Goal: Task Accomplishment & Management: Complete application form

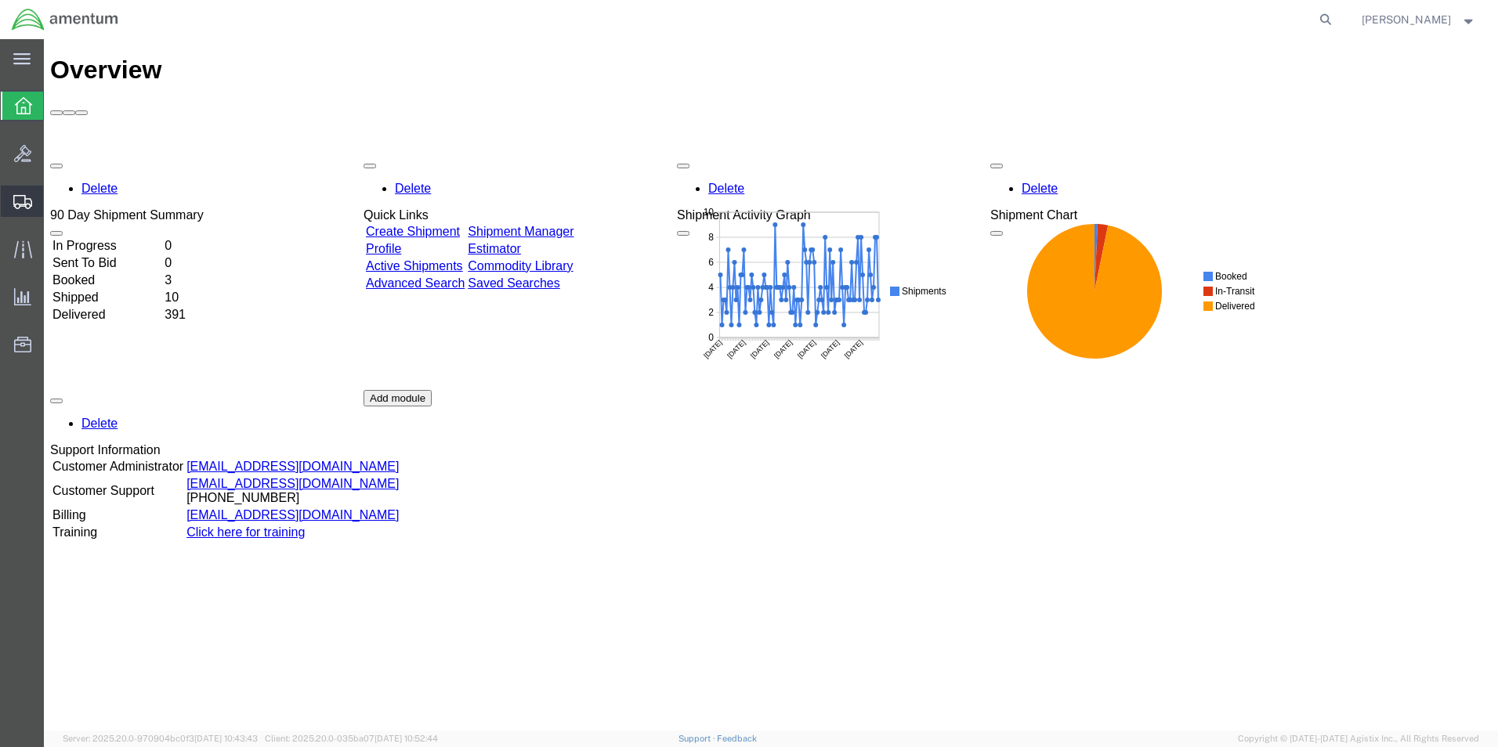
click at [0, 0] on span "Create Shipment" at bounding box center [0, 0] width 0 height 0
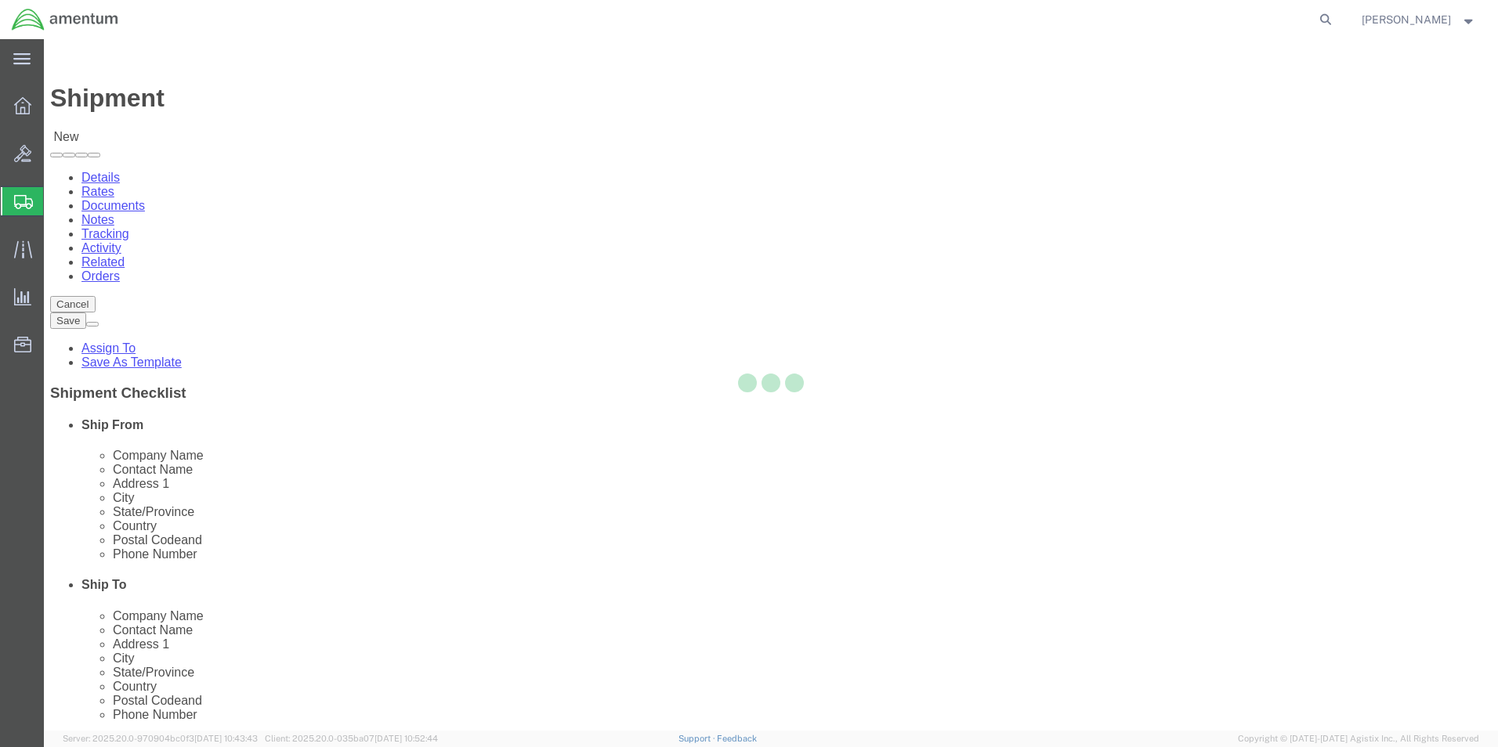
select select
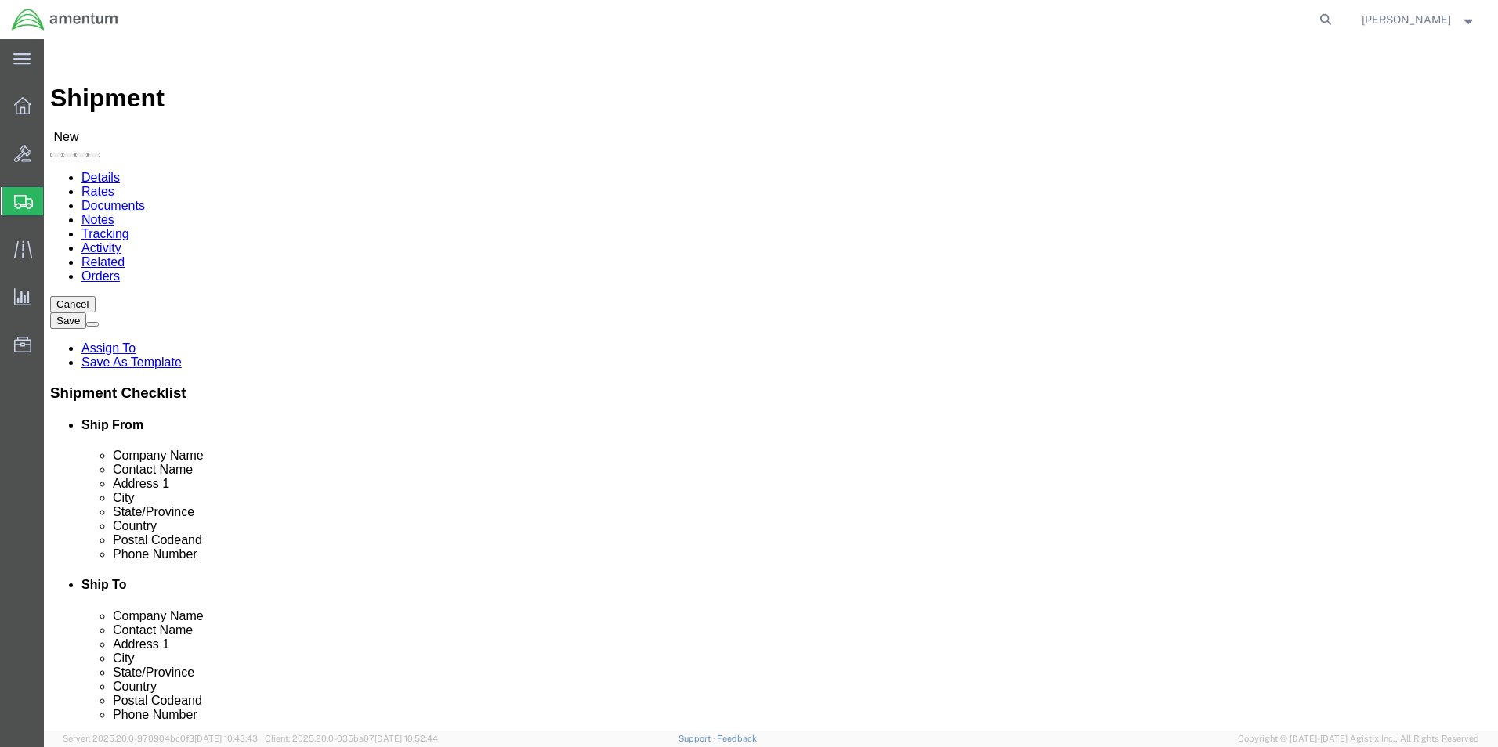
click input "text"
type input "bett"
click p "- AMENTUM SERVICES - ([PERSON_NAME]) 7201 USS WASP ST. [STREET_ADDRESS][PERSON_…"
select select "FL"
type input "[PERSON_NAME]"
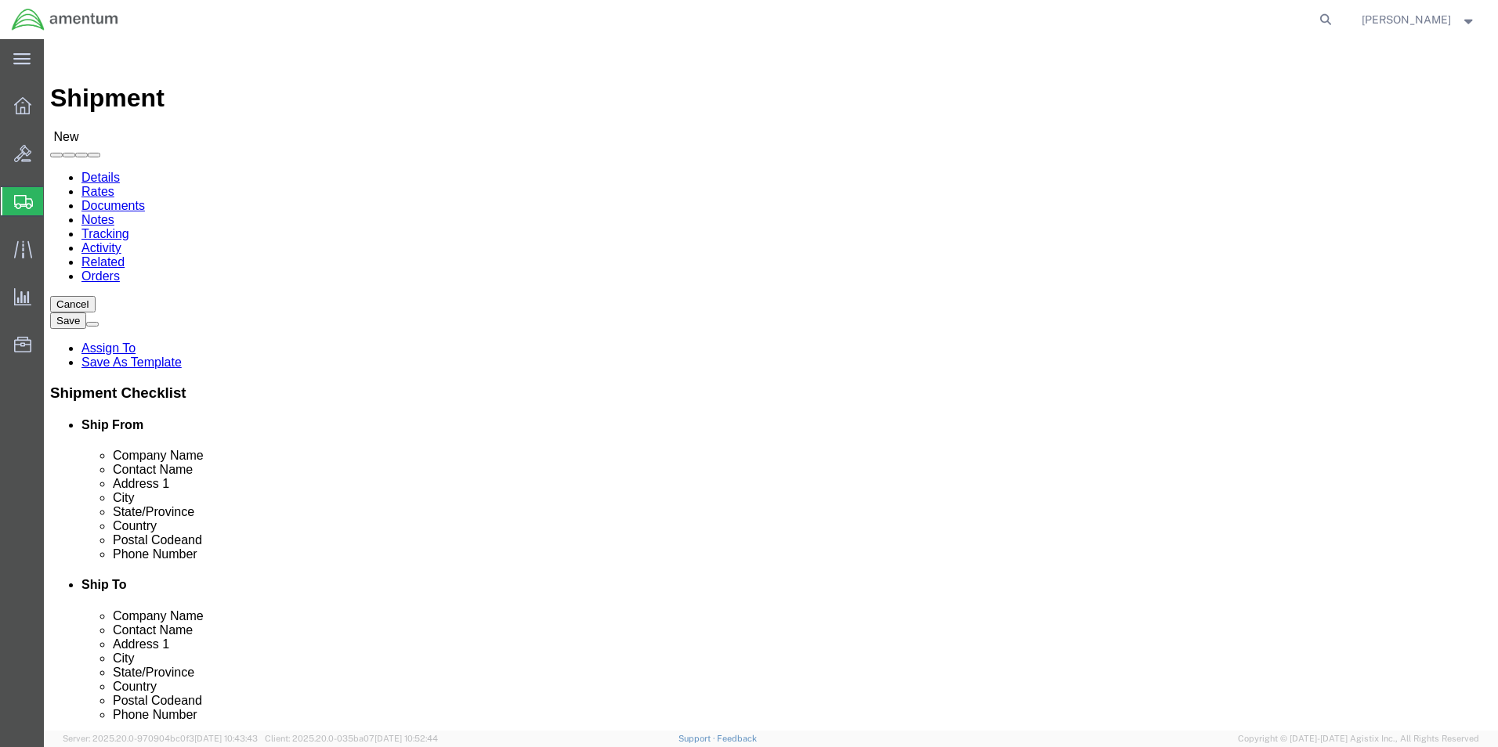
click input "text"
type input "tex"
click p "- TEXTRON AVIATION - (ATTN: WARRANTY) [STREET_ADDRESS]"
select select "KS"
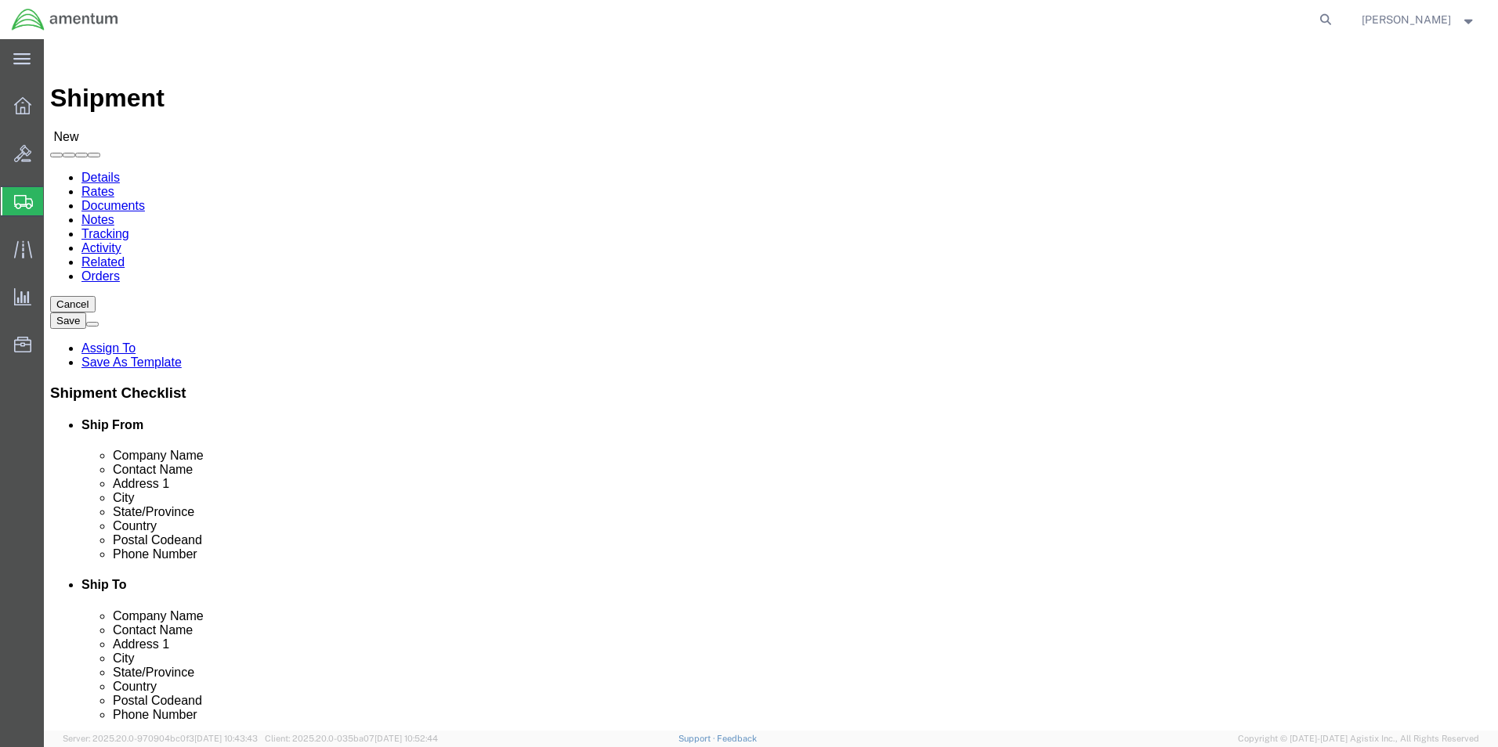
type input "TEXTRON AVIATION"
click input "text"
type input "[PHONE_NUMBER]"
click label
click input "checkbox"
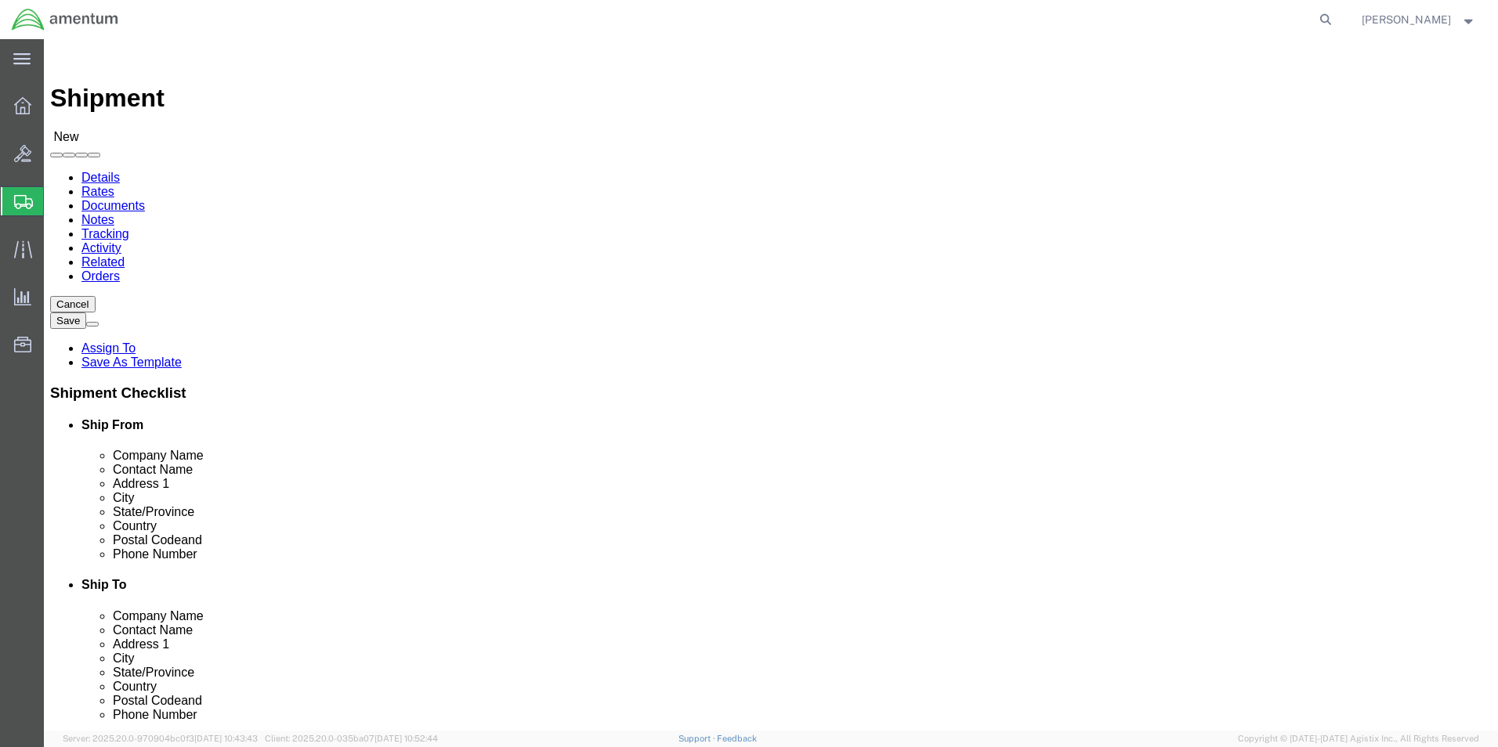
click input "checkbox"
checkbox input "false"
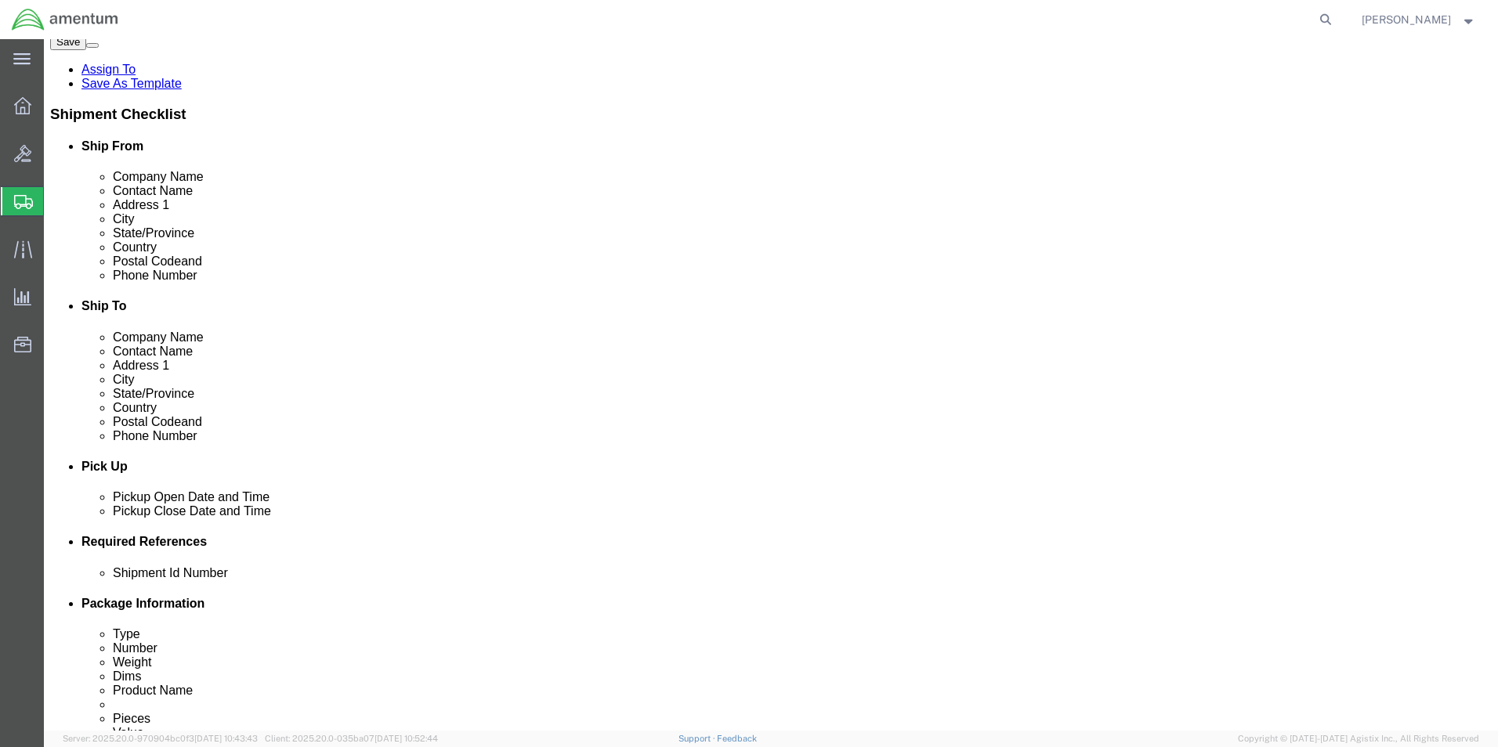
scroll to position [548, 0]
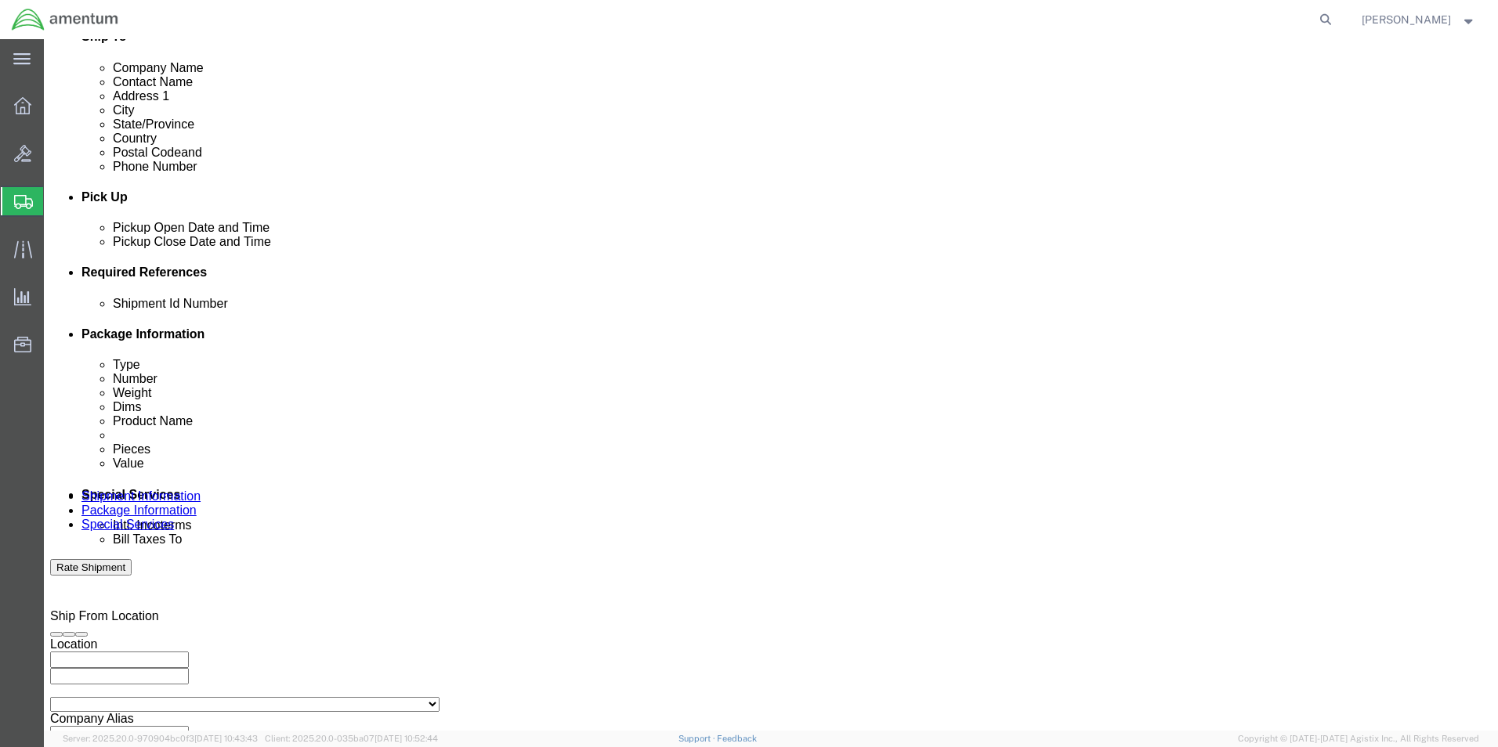
click div "[DATE] 10:00 AM"
click input "10:00 AM"
click button "Apply"
click div "[DATE] 11:00 AM"
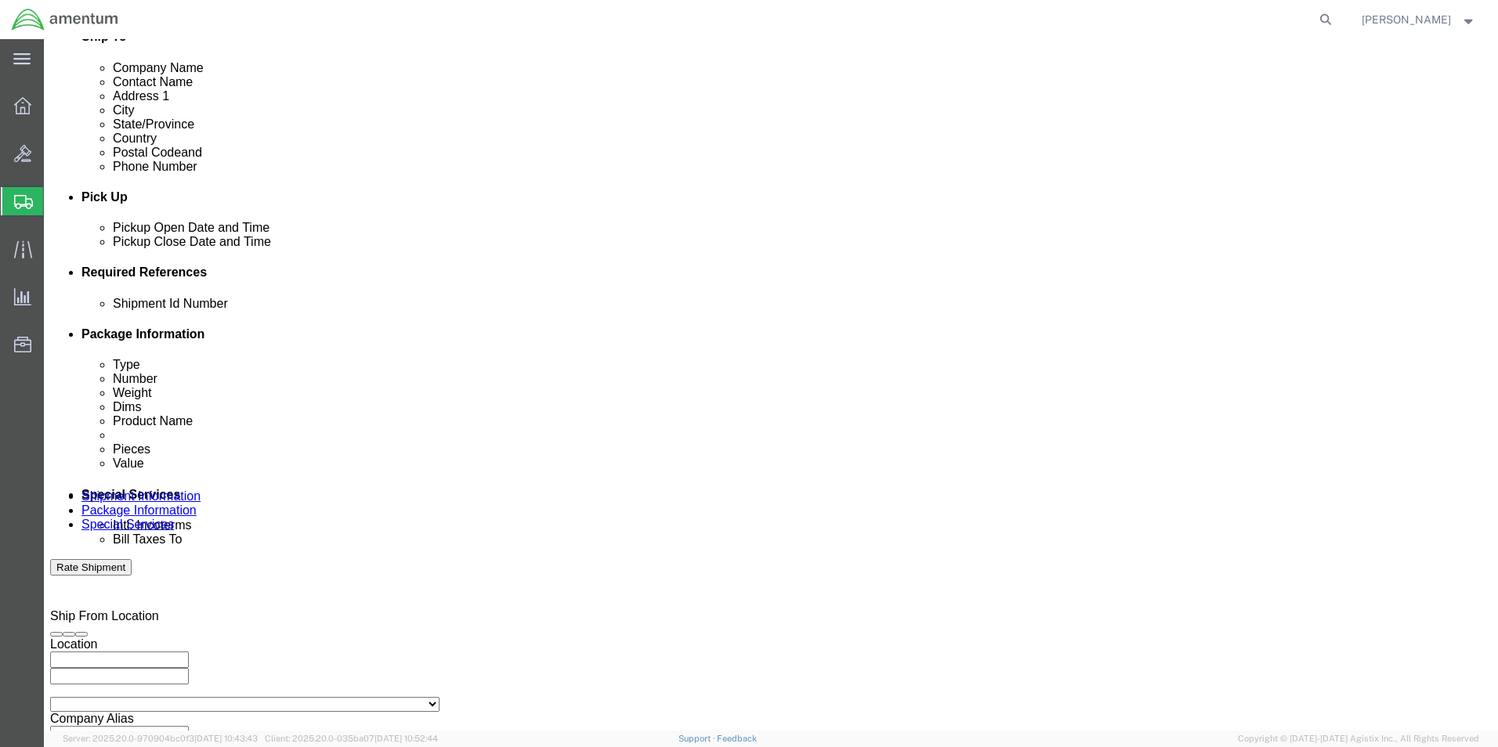
click div "[DATE] 2:00 AM"
click input "2:00 AM"
type input "2:00 PM"
click button "Apply"
click div
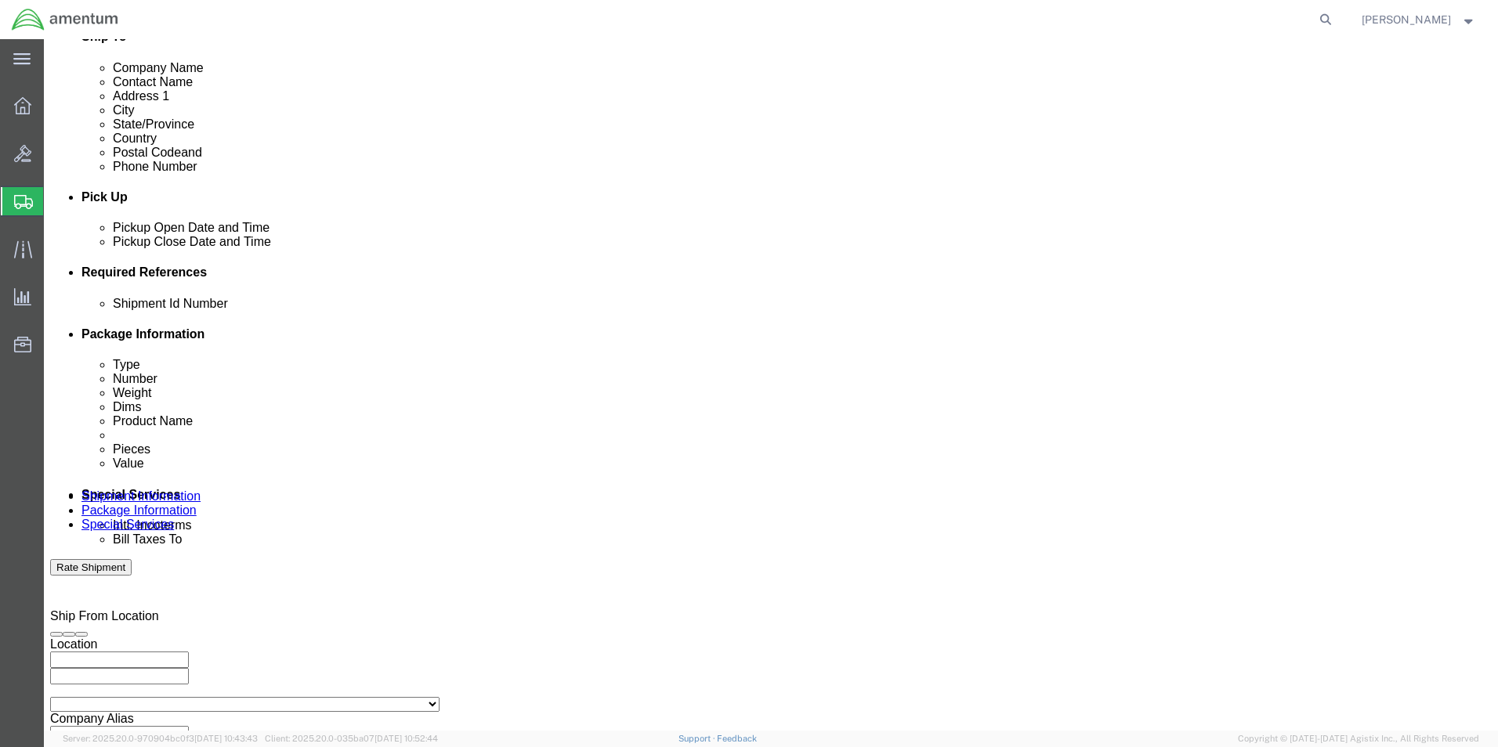
click input "4:00 PM"
click input "7:00 PM"
type input "7:00 am"
click button "Apply"
click div
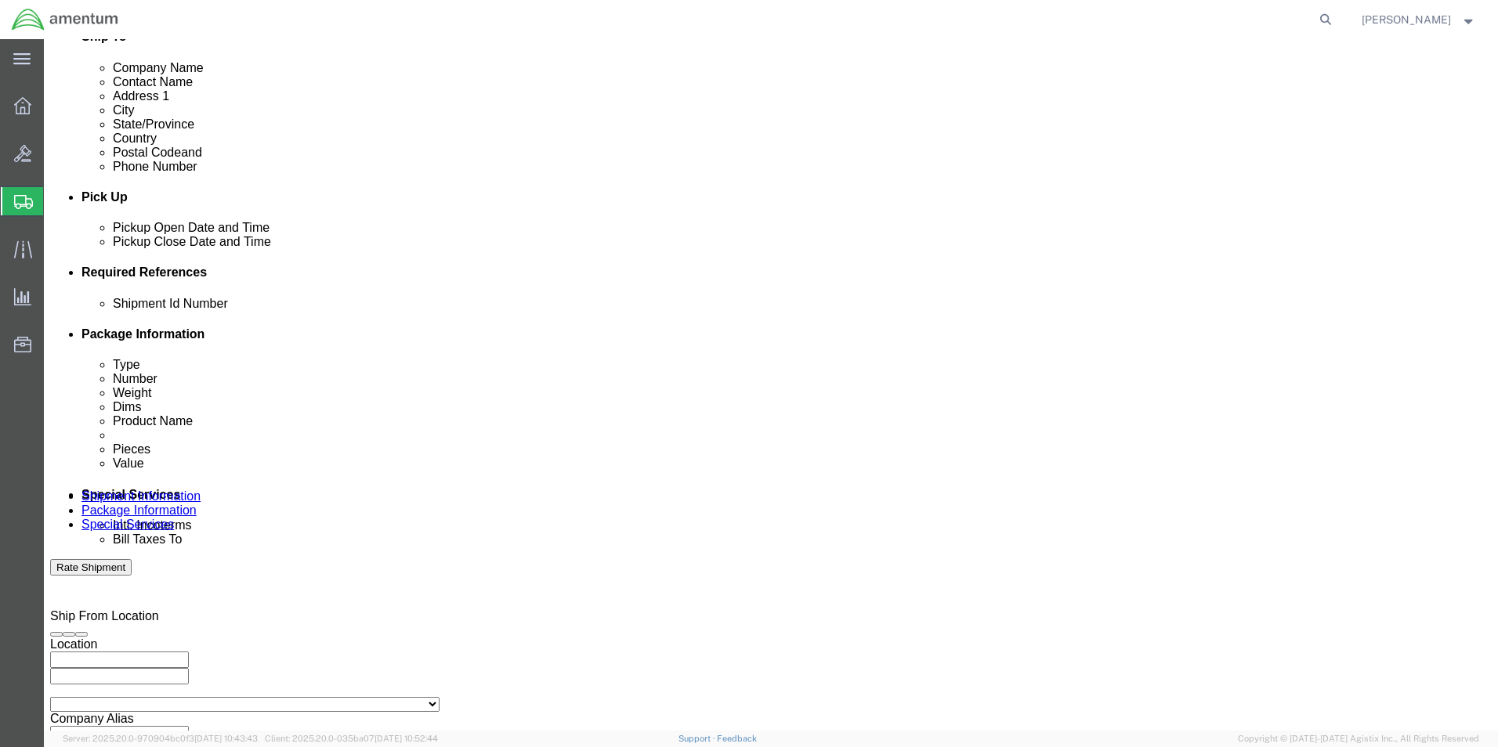
click input "8:00 AM"
click input "3:00 AM"
type input "3:00 pm"
click button "Apply"
click button "Add reference"
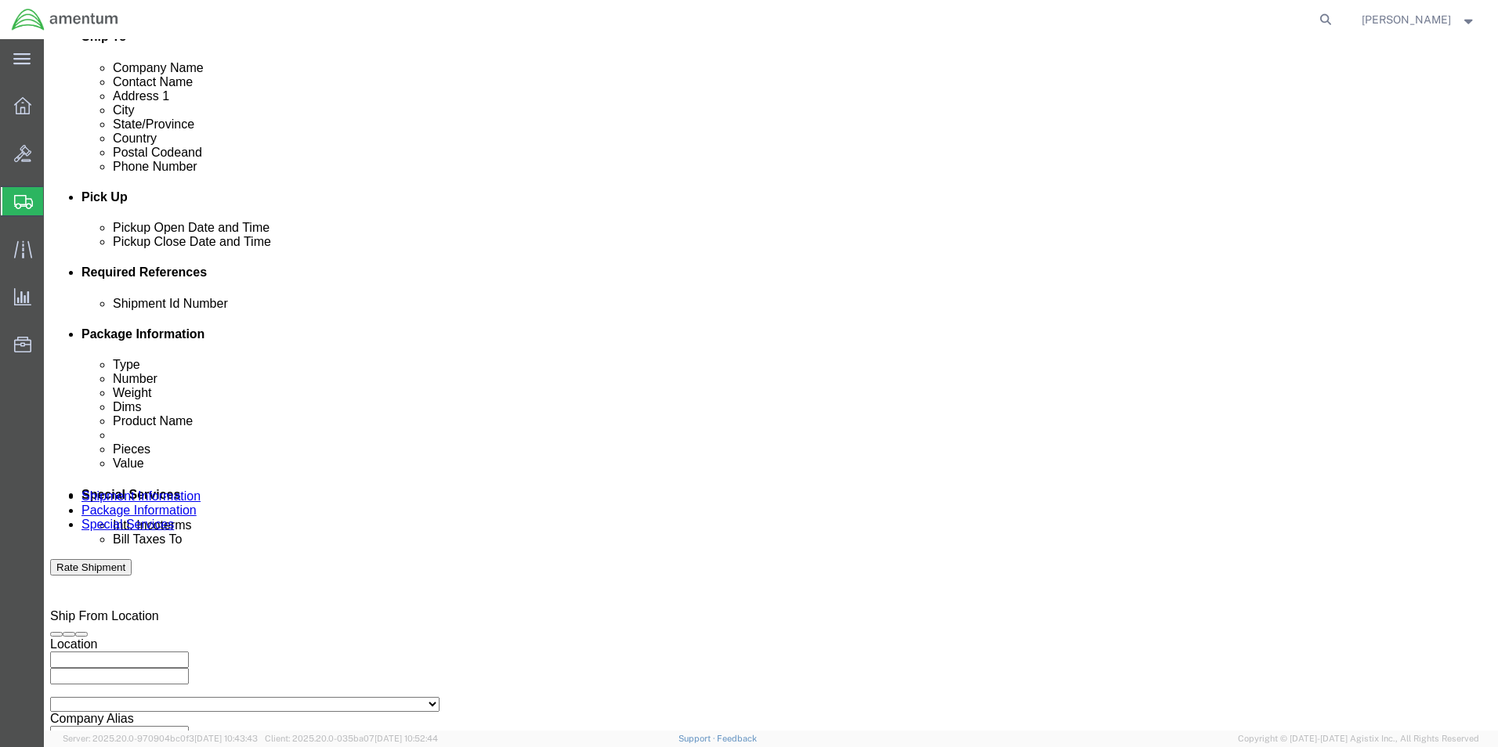
click button "Add reference"
click input "text"
type input "6000"
click select "Select Account Type Activity ID Airline Appointment Number ASN Batch Request # …"
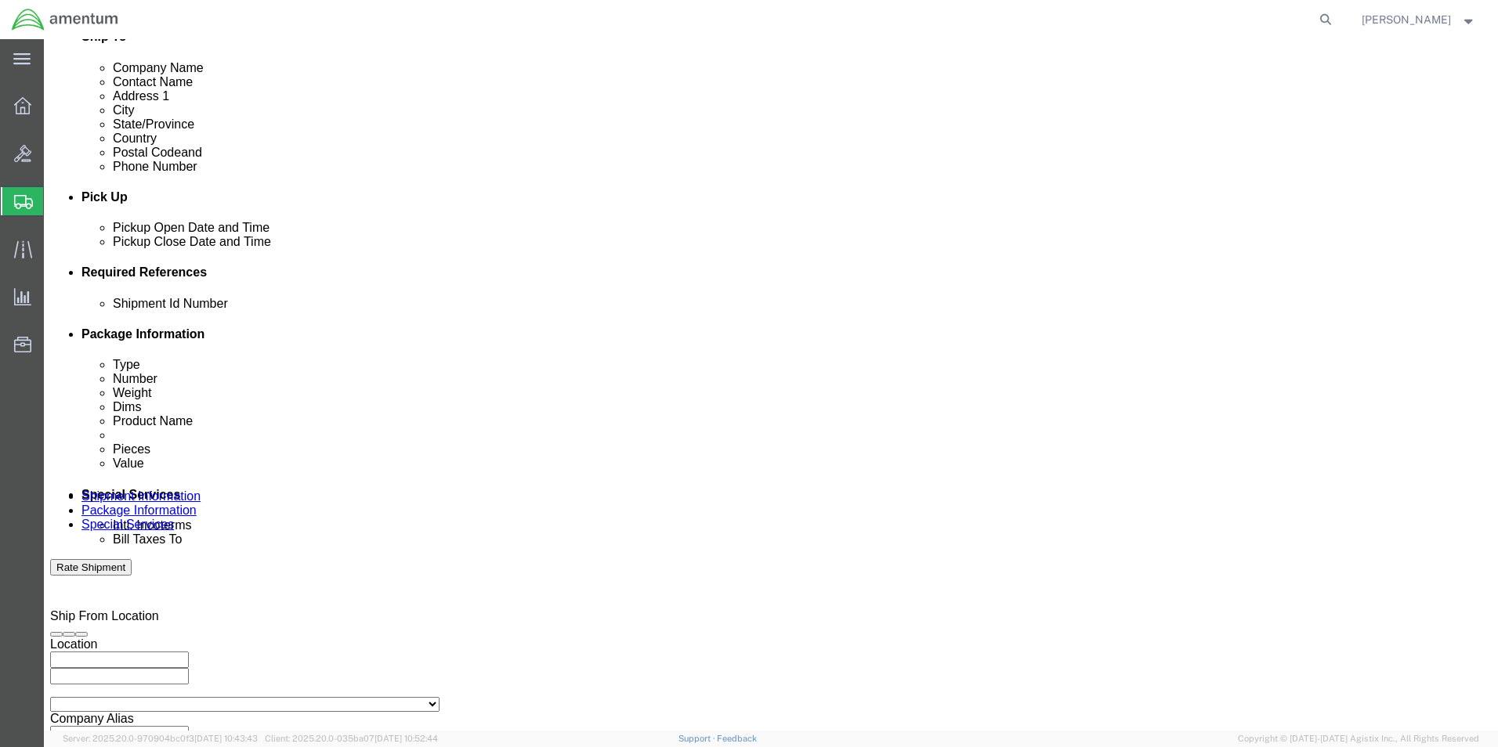
select select "DEPT"
click select "Select Account Type Activity ID Airline Appointment Number ASN Batch Request # …"
click input "text"
type input "t"
type input "T44"
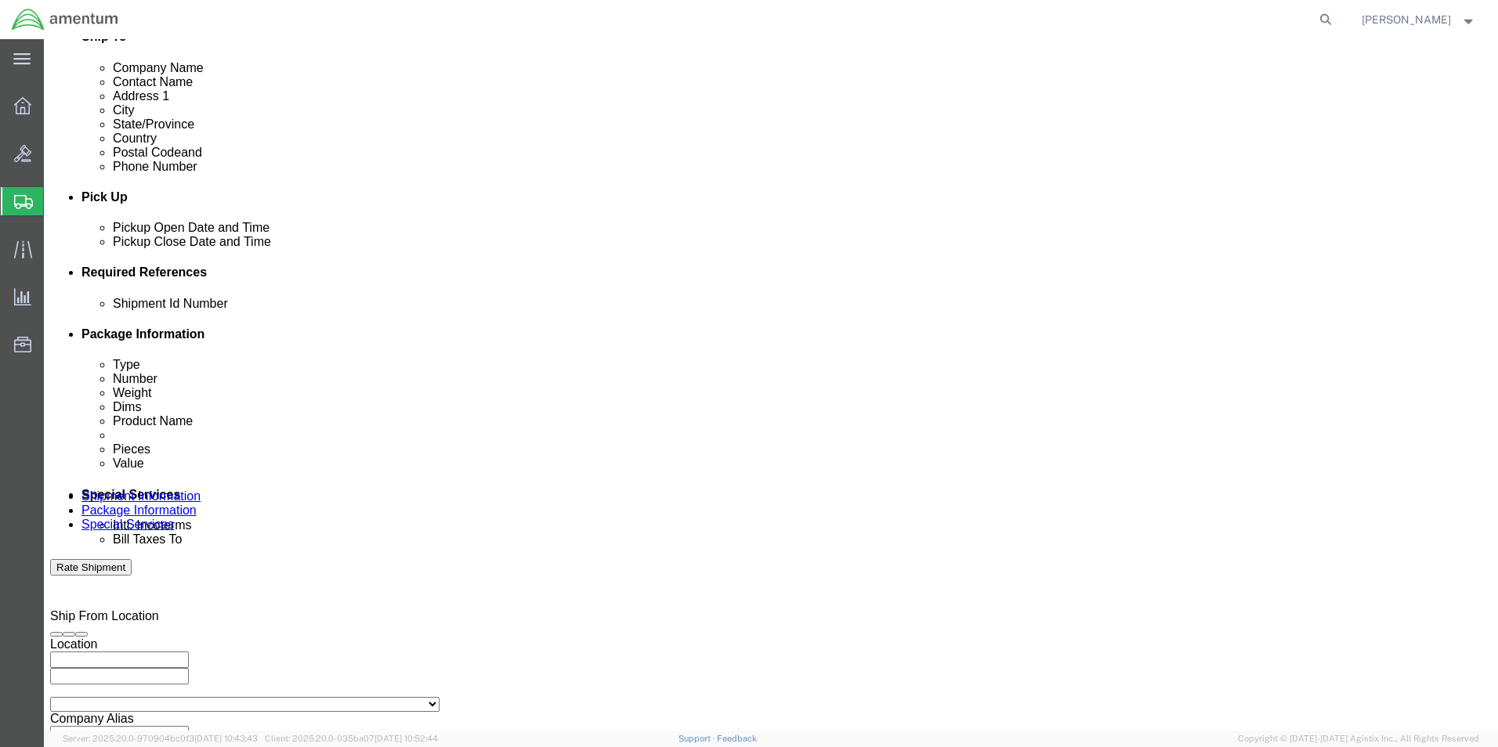
click select "Select Account Type Activity ID Airline Appointment Number ASN Batch Request # …"
select select "PROJNUM"
click select "Select Account Type Activity ID Airline Appointment Number ASN Batch Request # …"
click input "text"
click select "Select Account Type Activity ID Airline Appointment Number ASN Batch Request # …"
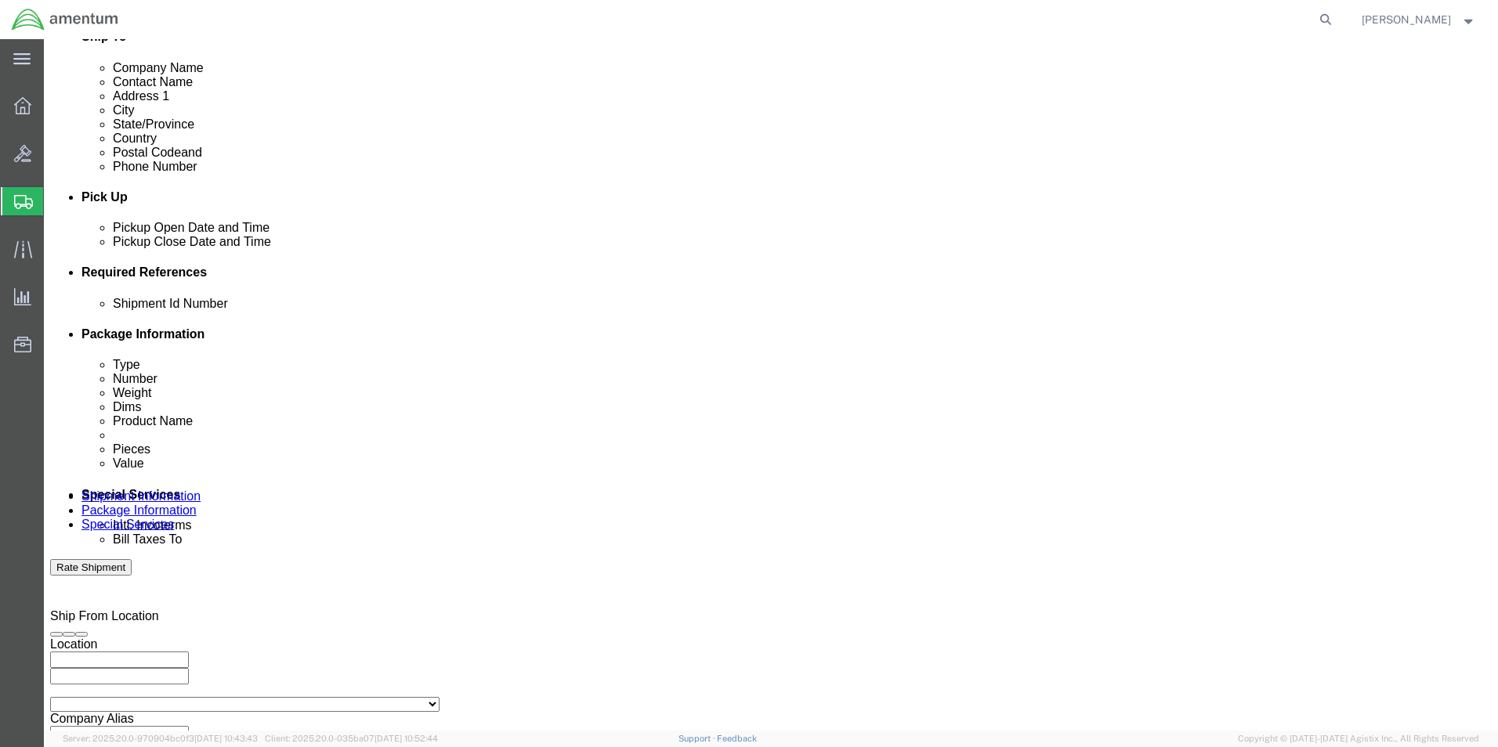
select select "PCKSLIP"
click select "Select Account Type Activity ID Airline Appointment Number ASN Batch Request # …"
click input "text"
type input "157359"
click input "text"
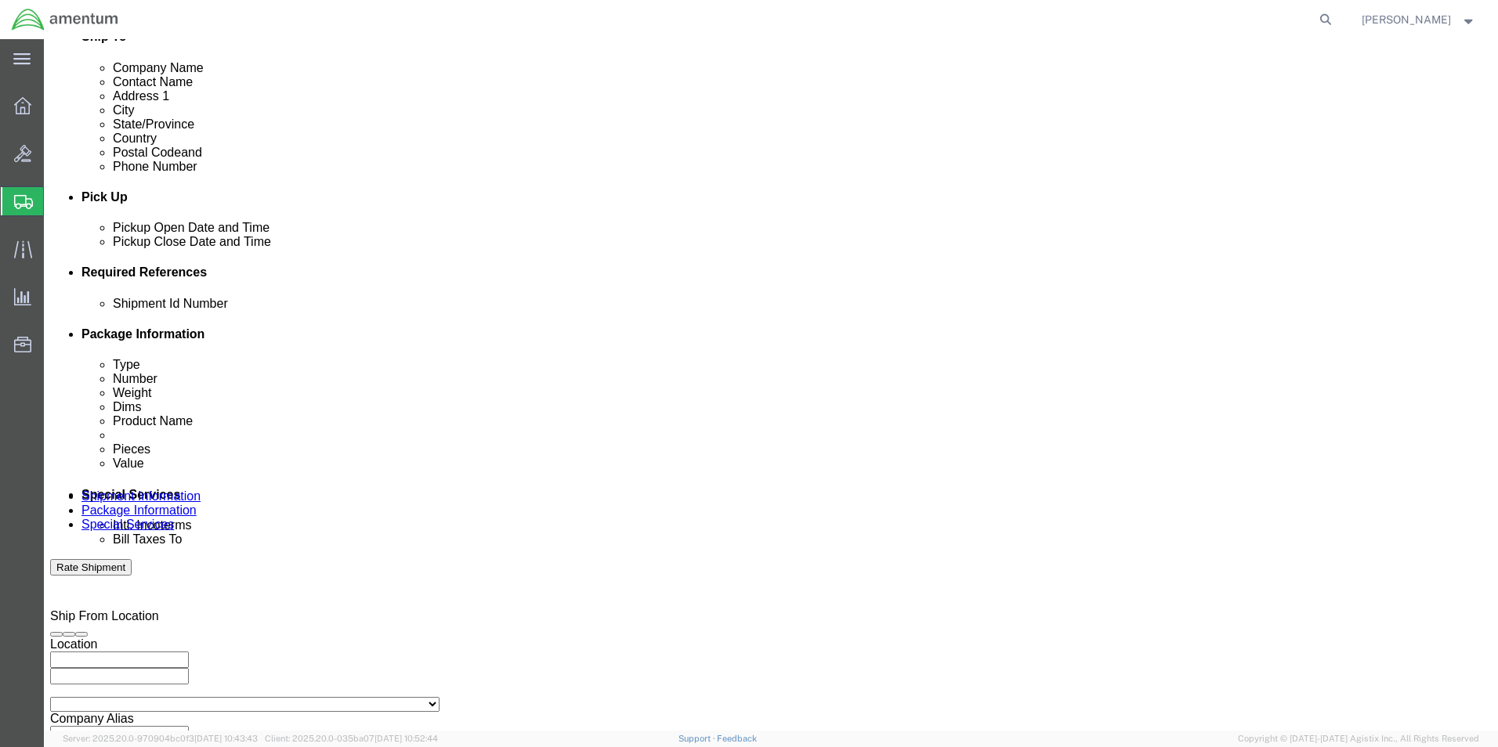
scroll to position [0, 20]
type input "6097.5.000.00.F.00.0.00W.000"
click div "Shipment Id Number 6000 Select Account Type Activity ID Airline Appointment Num…"
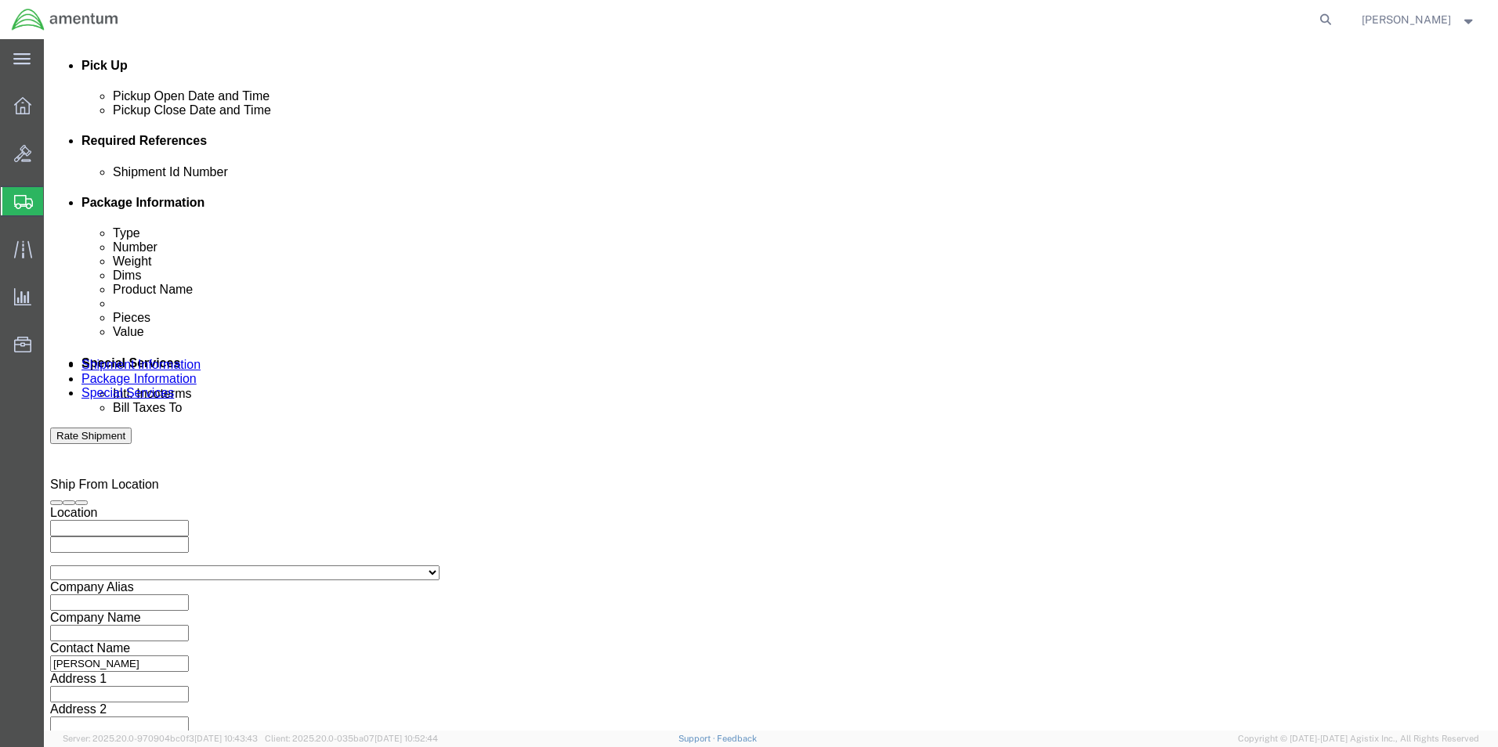
scroll to position [683, 0]
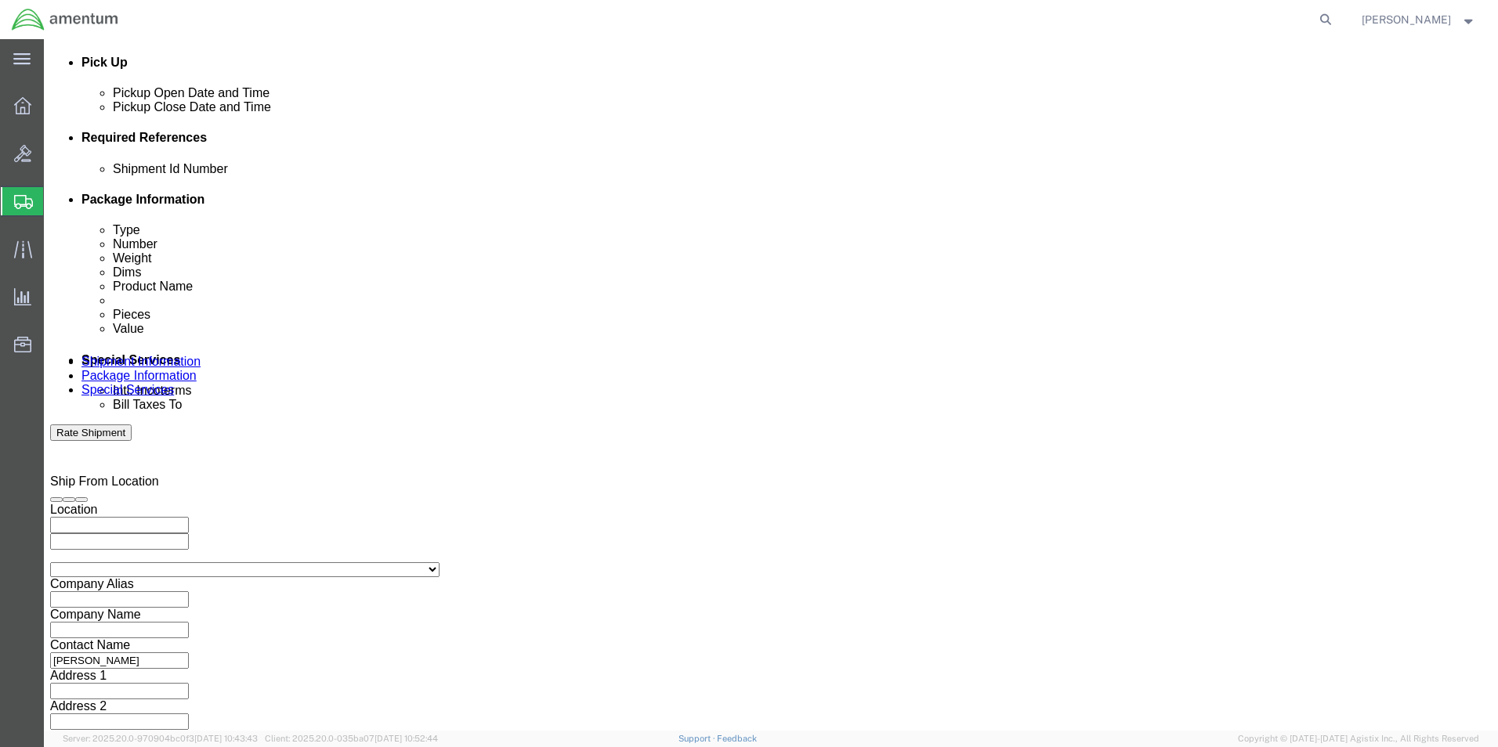
click button "Continue"
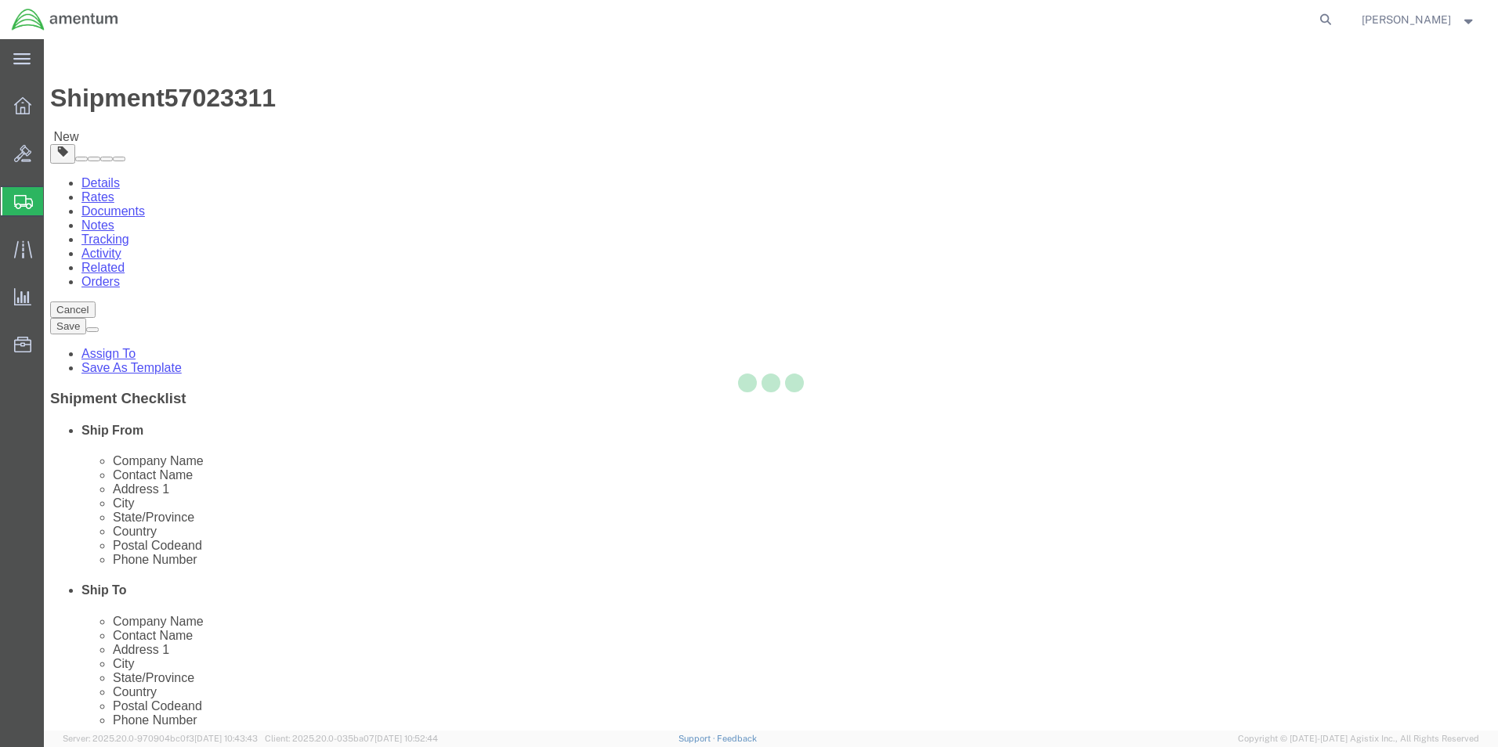
select select "CBOX"
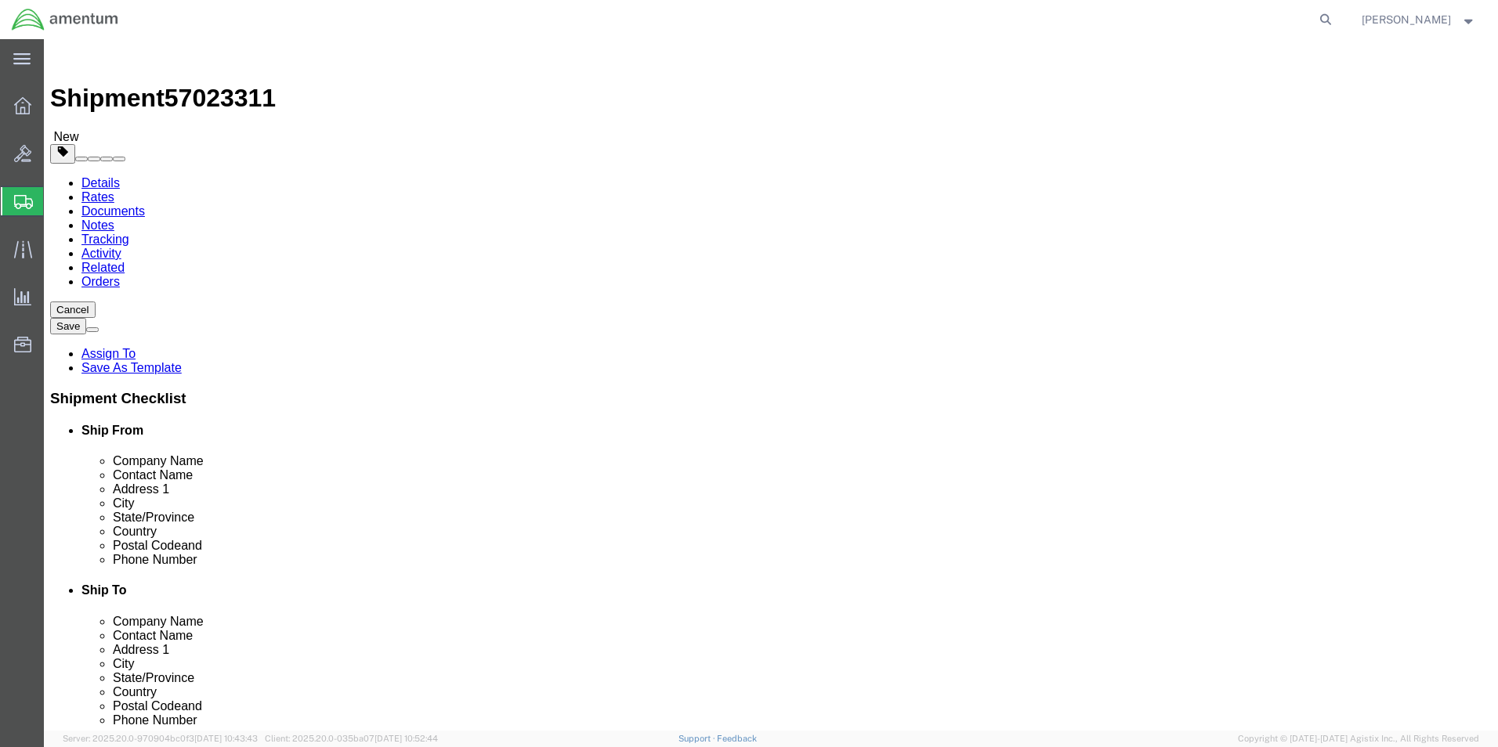
click input "text"
type input "12"
type input "10"
type input "8"
click input "0.00"
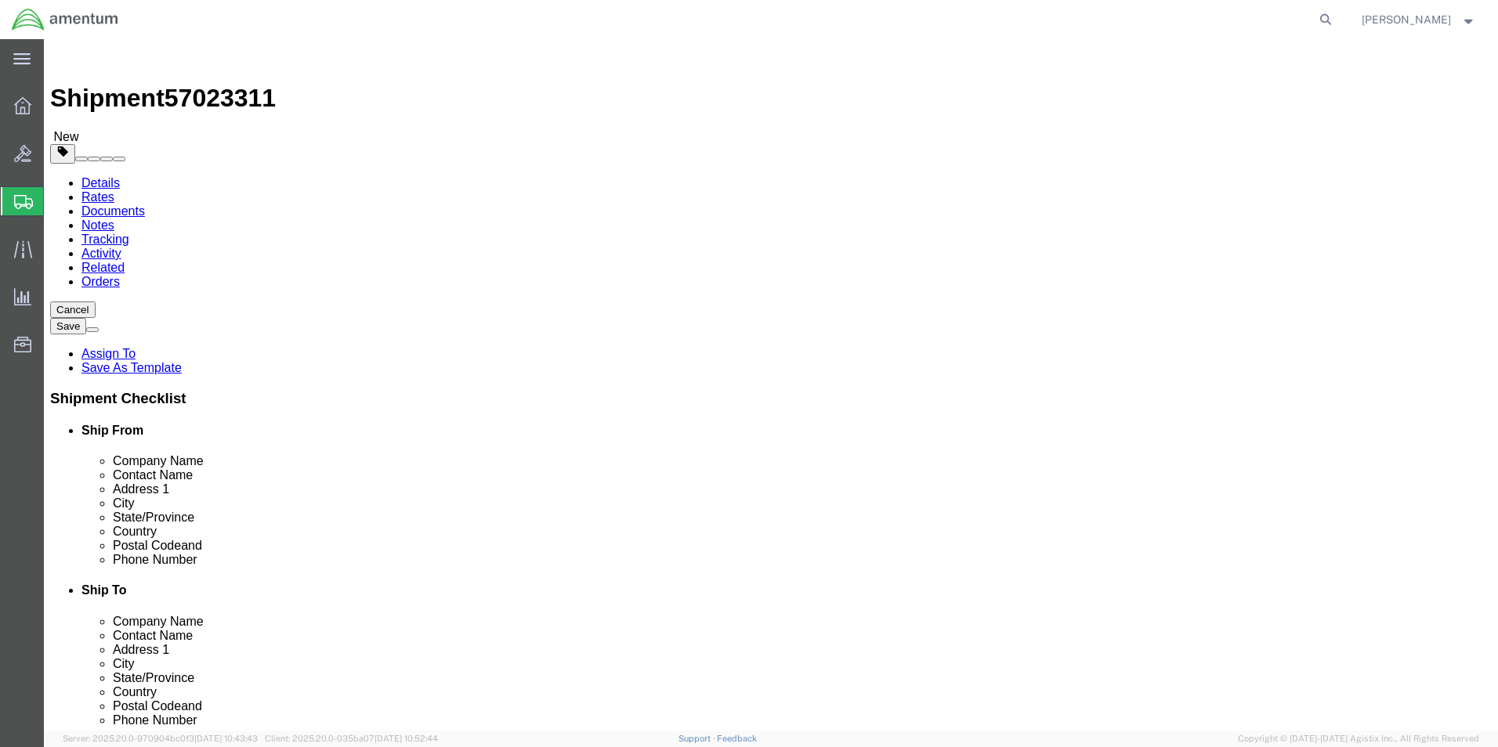
type input "022.00"
click link "Add Content"
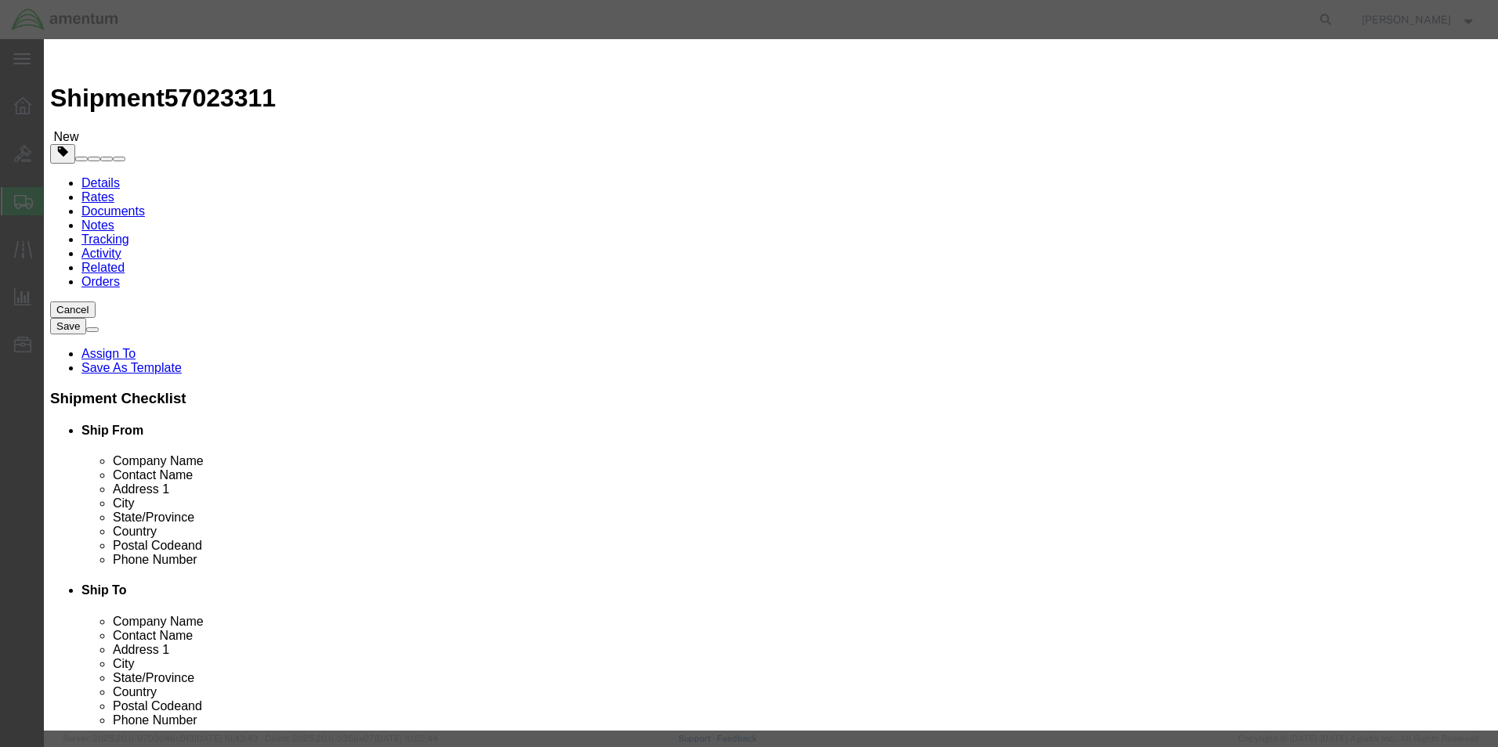
click input "text"
type input "A/C PARTS"
type input "200"
select select "US"
click input "0"
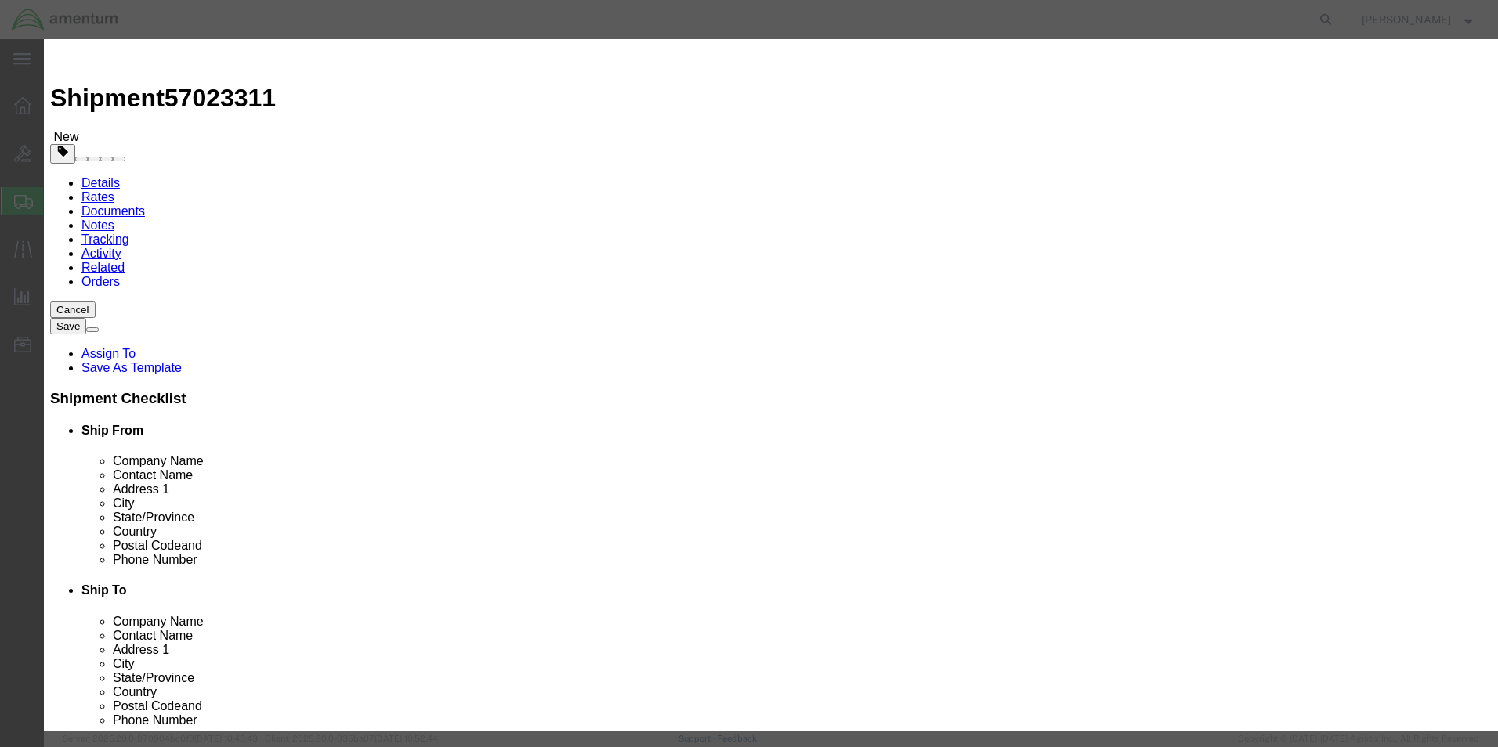
type input "1"
click div "Product Name A/C PARTS Pieces 1 Select Bag Barrels 100Board Feet Bottle Box Bli…"
click input "200"
type input "2"
type input "10000"
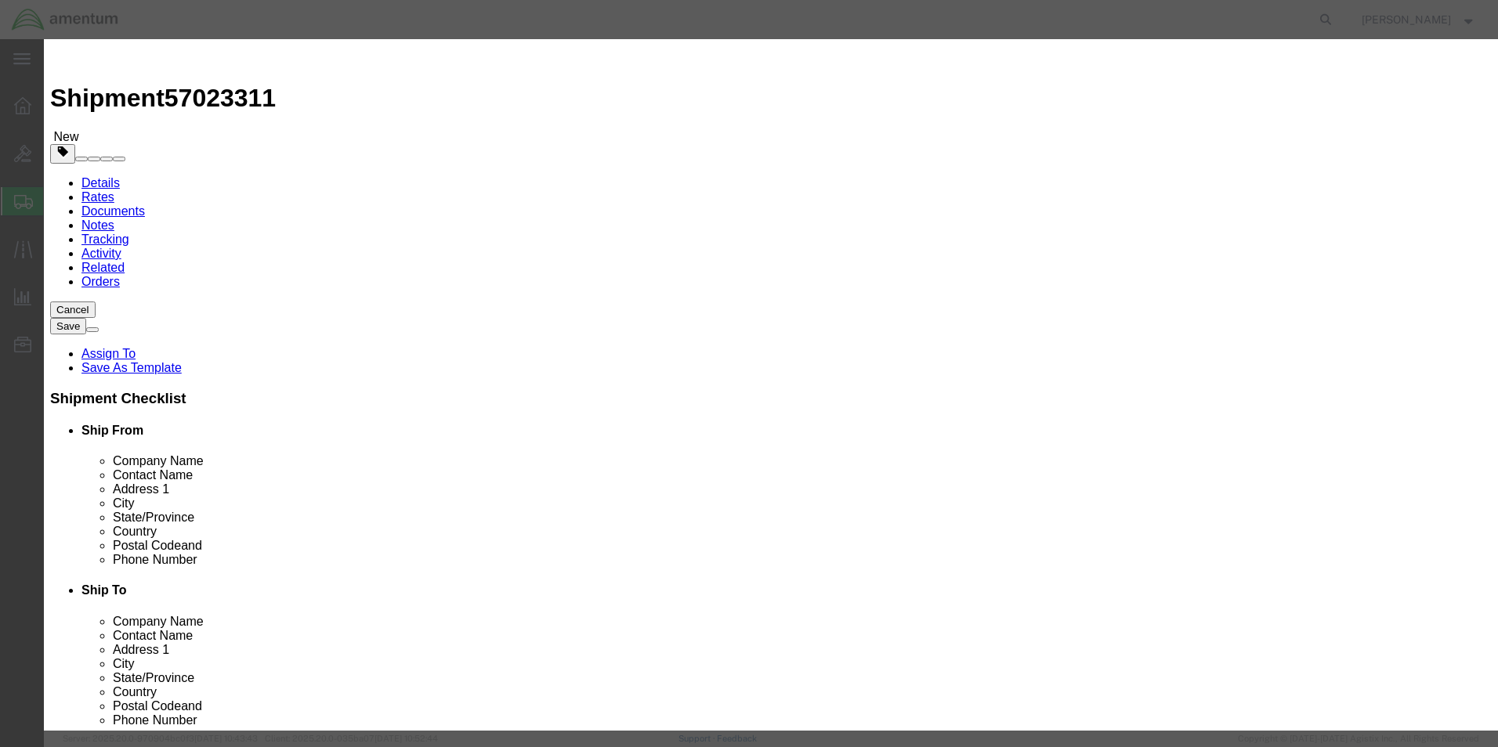
click div "Description Commodity Category Select Country Of Origin Select [GEOGRAPHIC_DATA…"
click button "Save & Close"
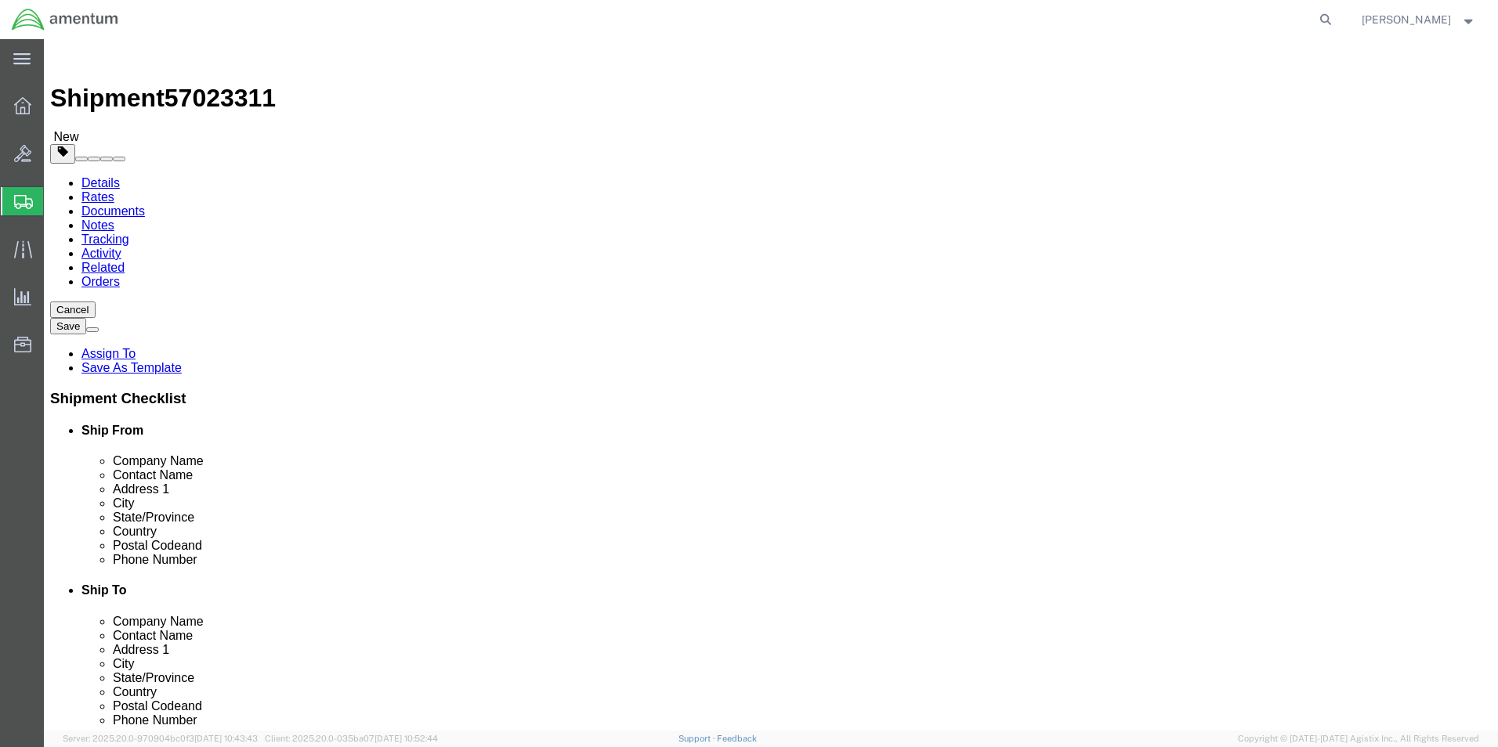
click button "Rate Shipment"
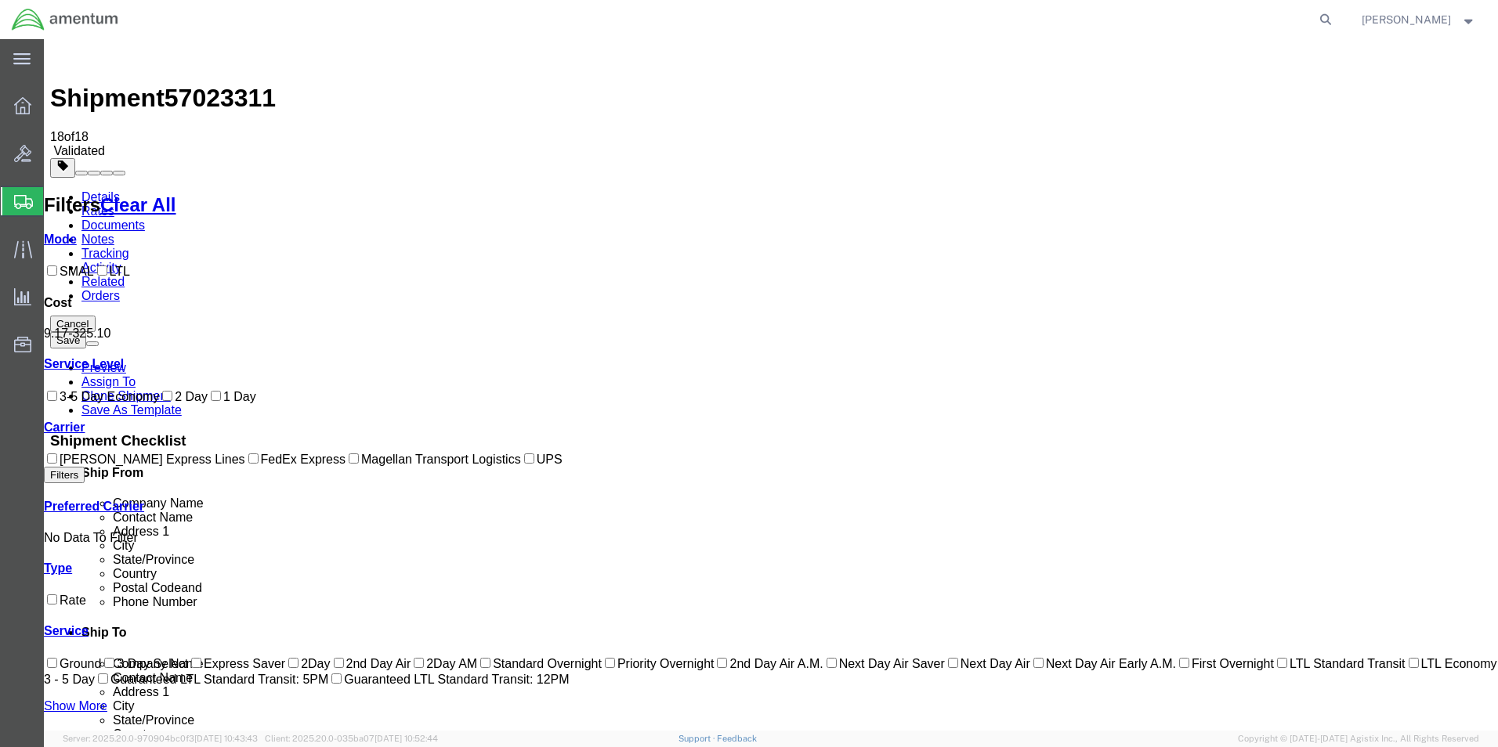
checkbox input "true"
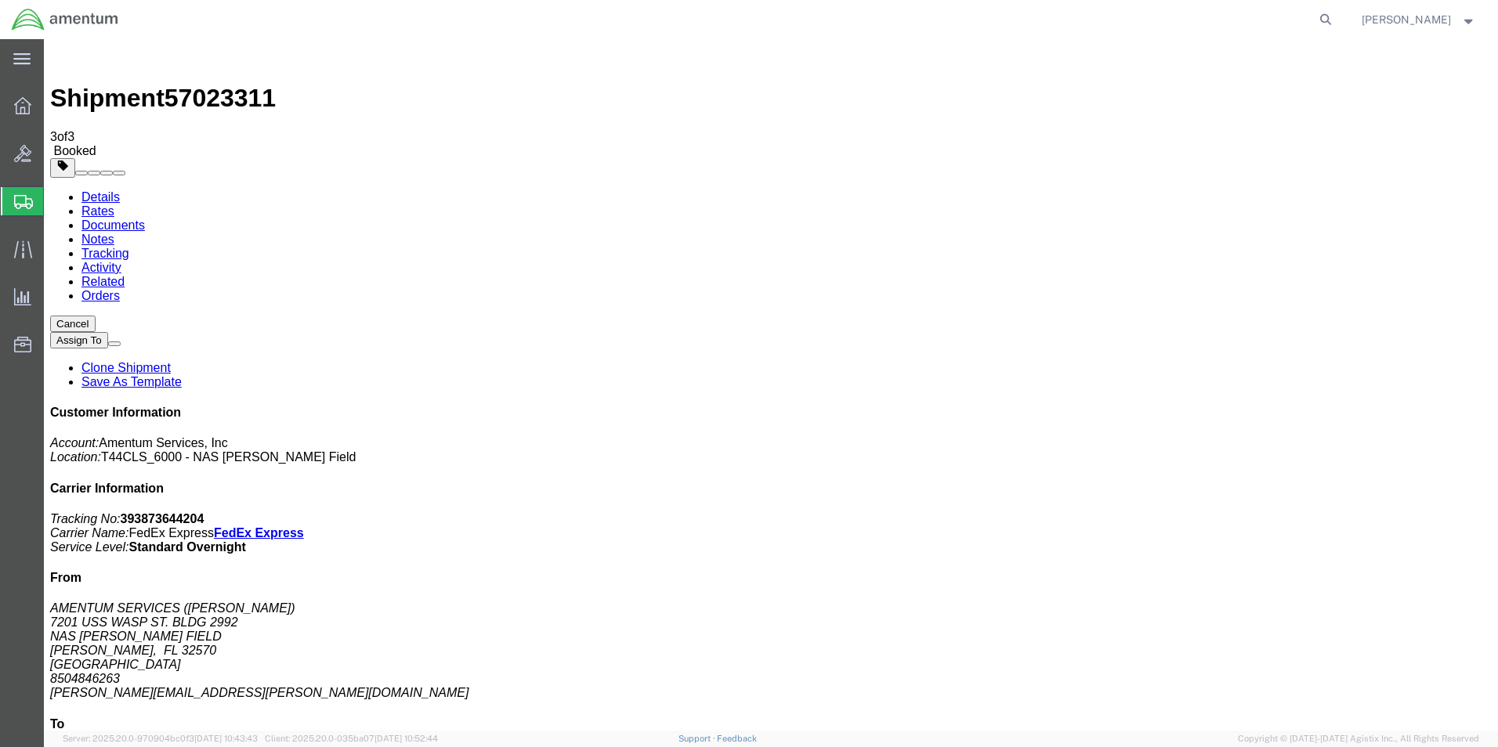
drag, startPoint x: 147, startPoint y: 282, endPoint x: 154, endPoint y: 271, distance: 12.6
checkbox input "true"
